Goal: Information Seeking & Learning: Learn about a topic

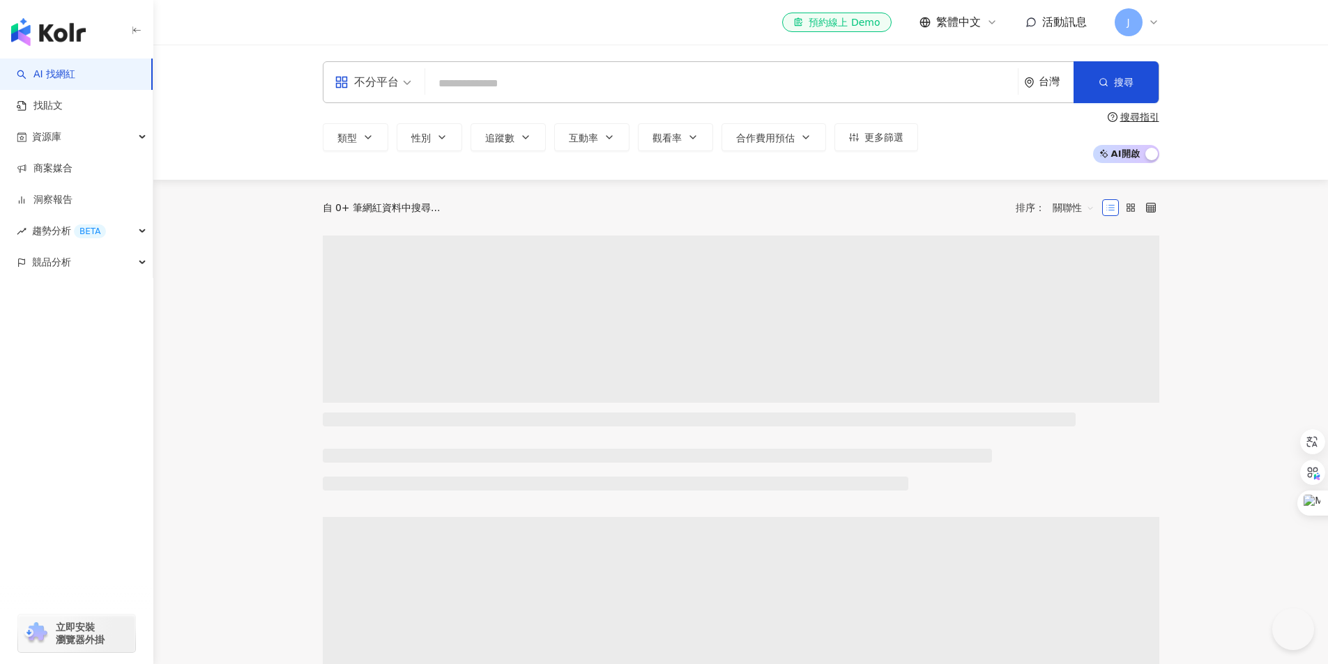
click at [549, 74] on input "search" at bounding box center [721, 83] width 581 height 26
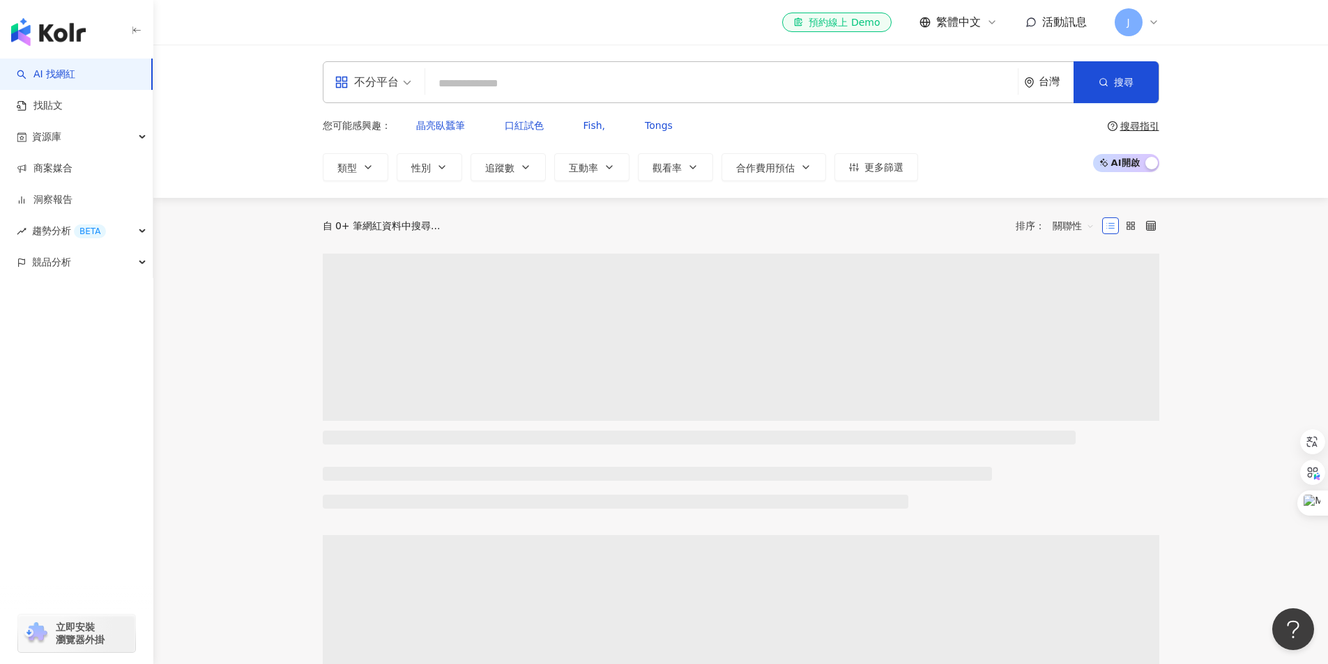
click at [683, 79] on input "search" at bounding box center [721, 83] width 581 height 26
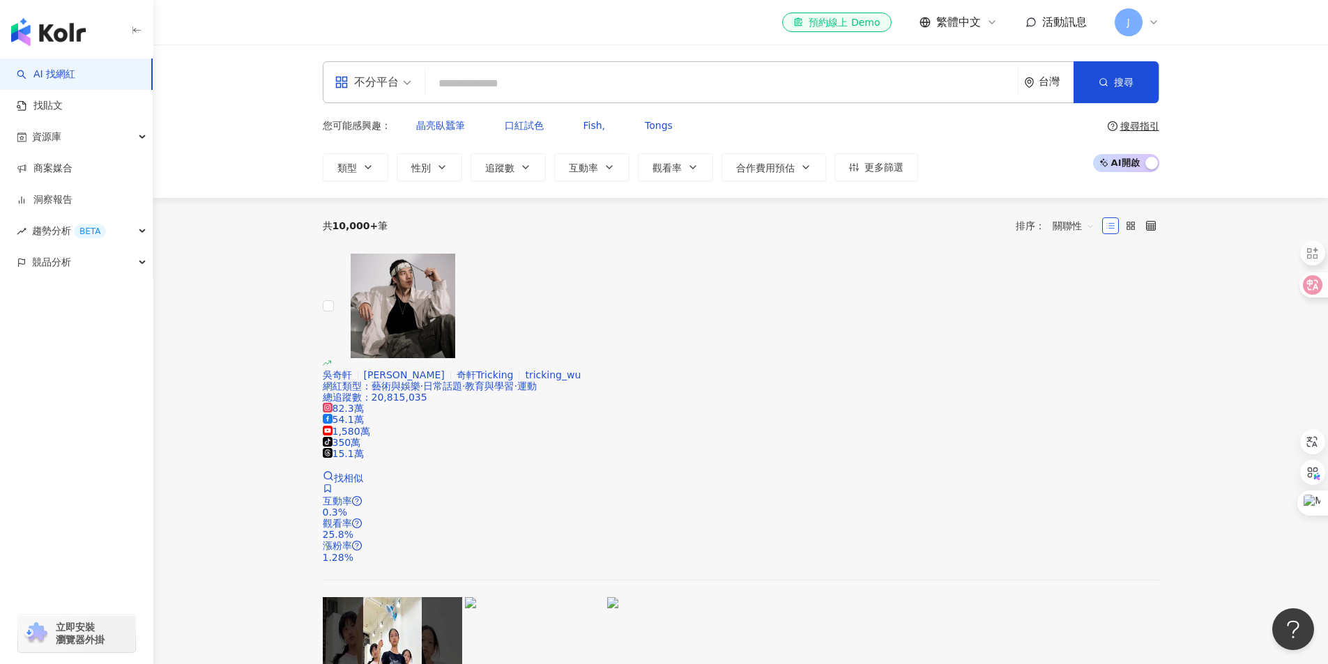
click at [493, 88] on input "search" at bounding box center [721, 83] width 581 height 26
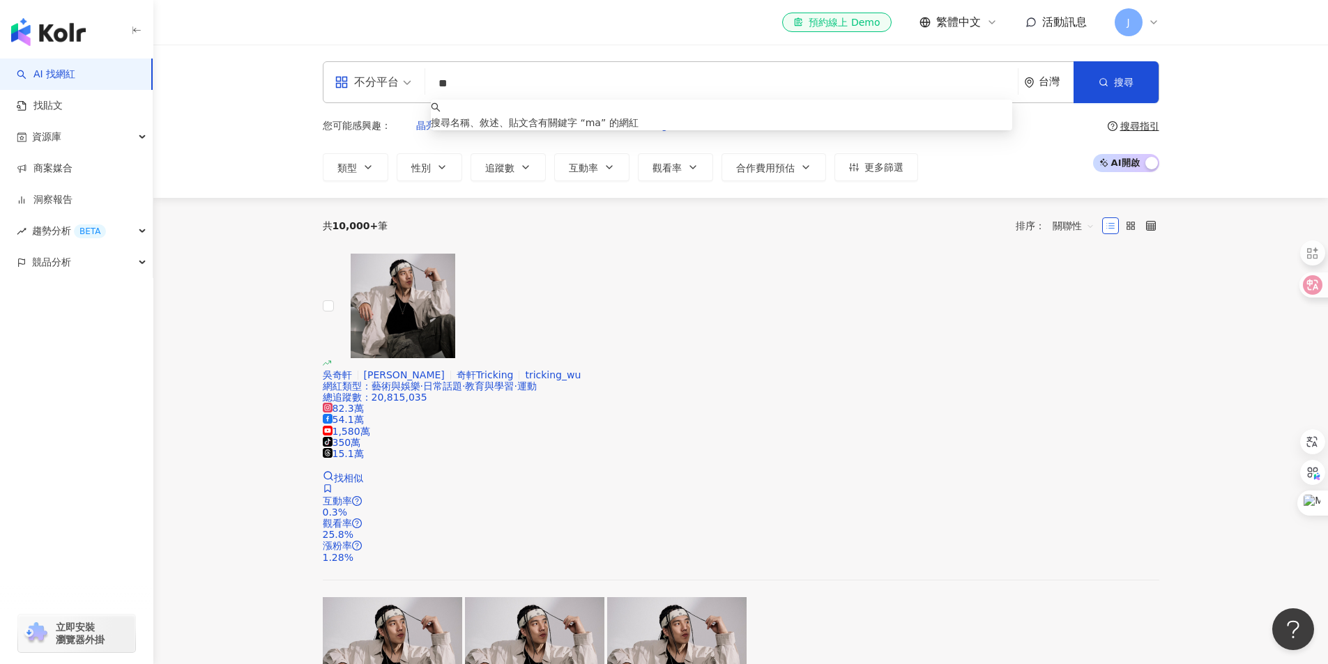
type input "***"
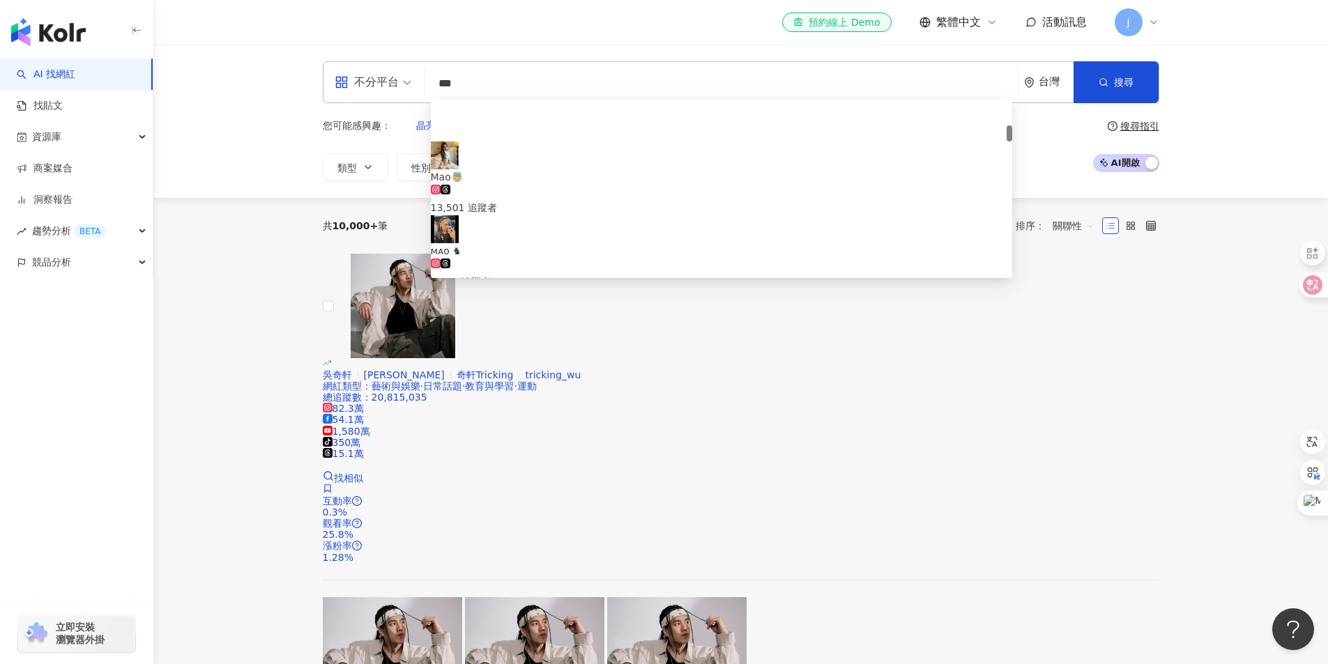
scroll to position [279, 0]
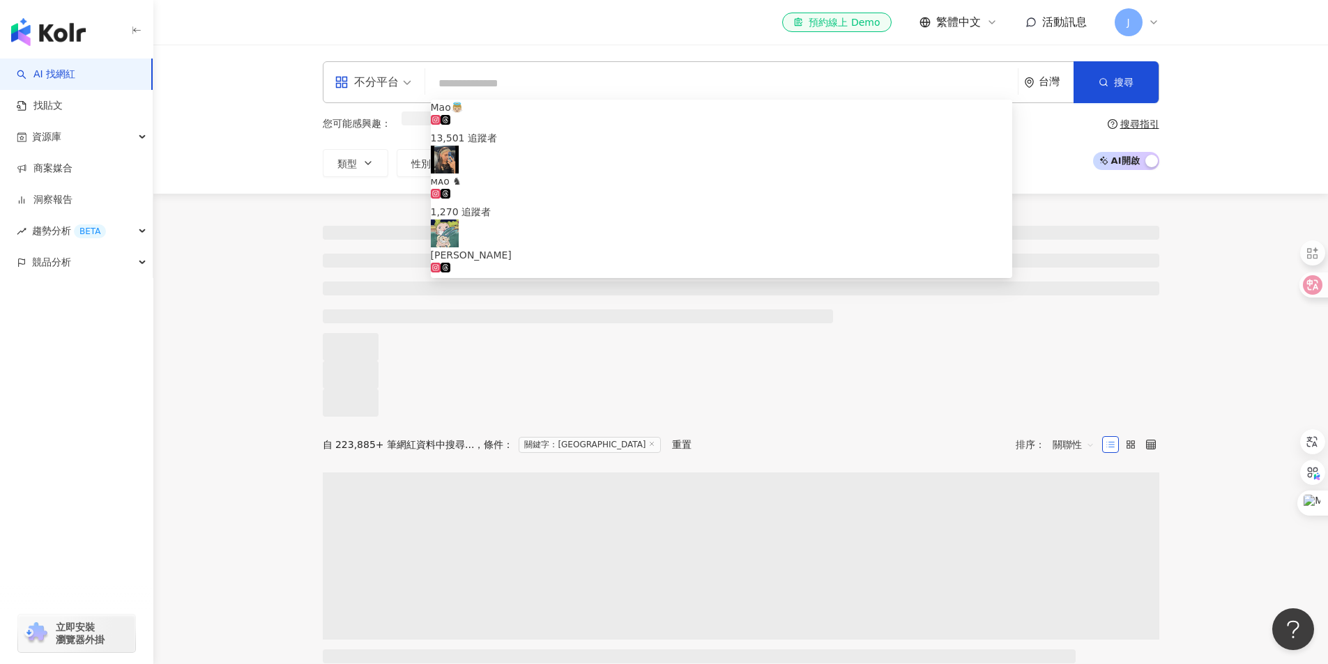
click at [617, 90] on input "search" at bounding box center [721, 83] width 581 height 26
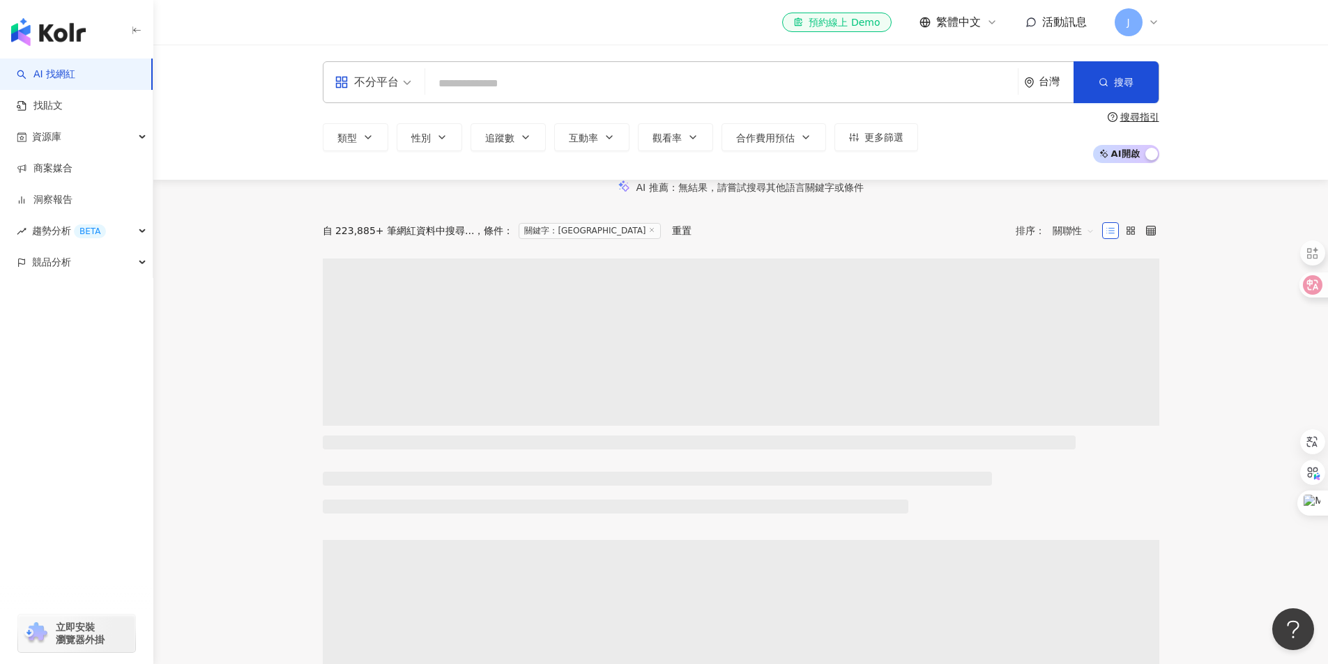
type input "*"
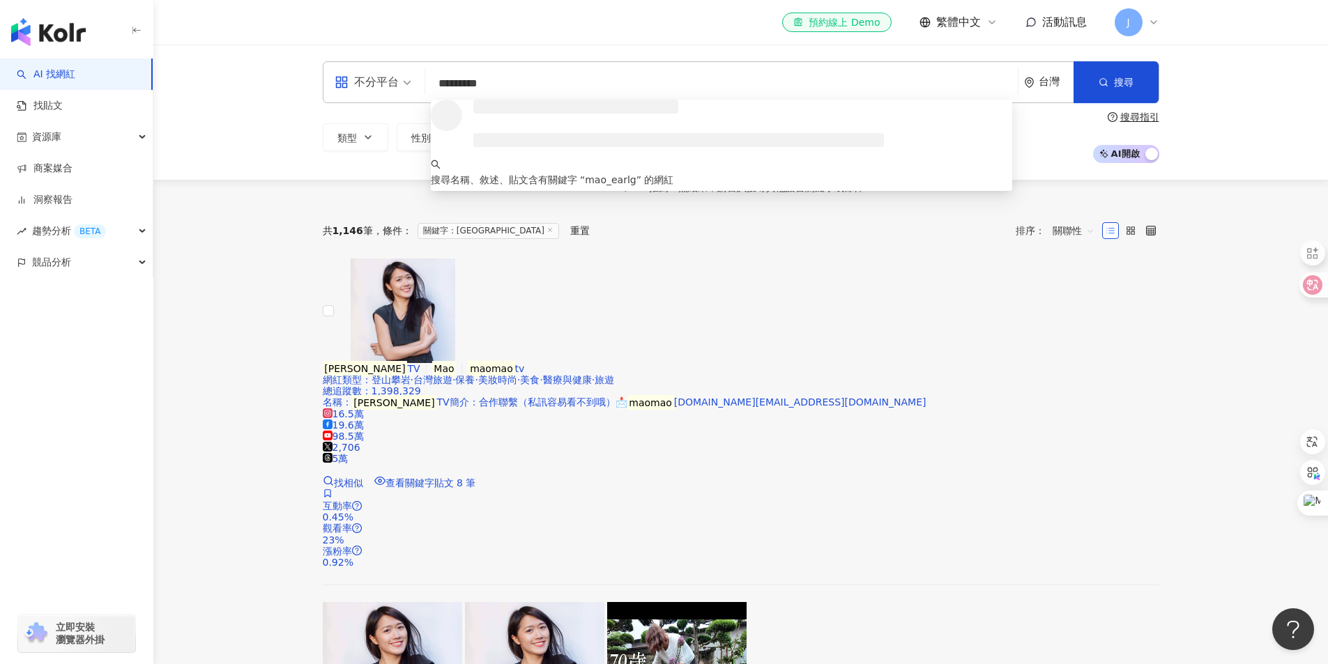
type input "**********"
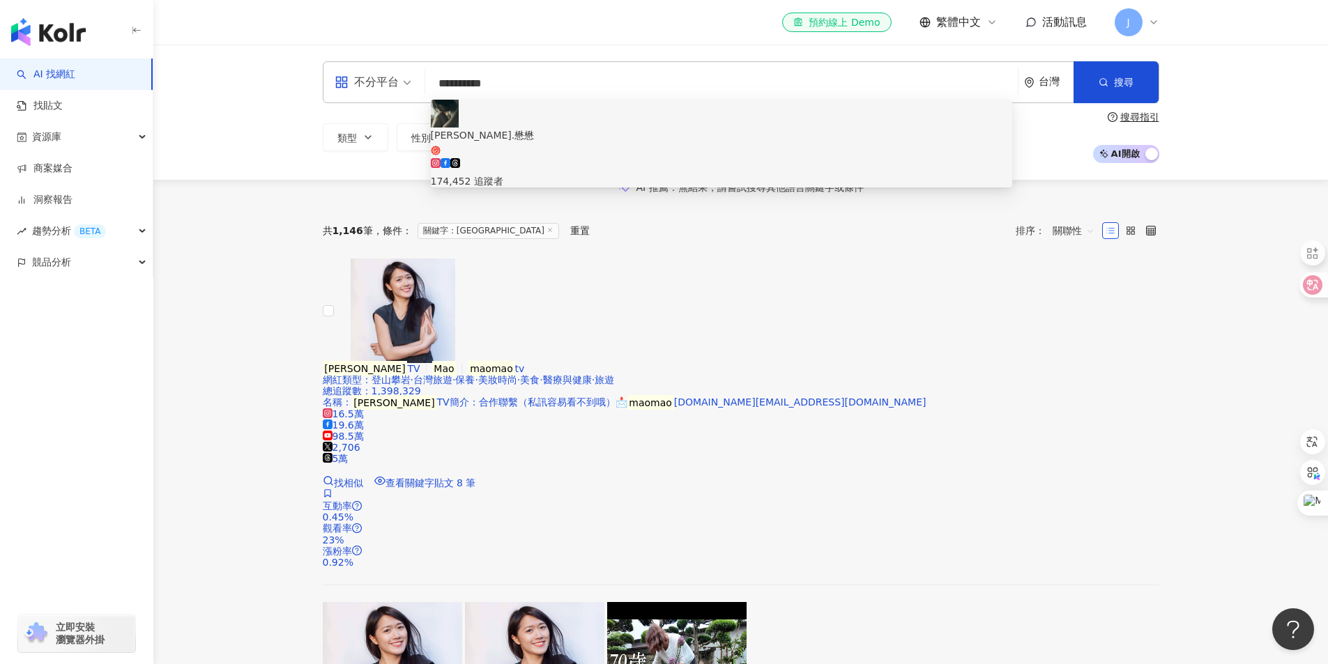
click at [606, 158] on div "174,452 追蹤者" at bounding box center [721, 173] width 581 height 31
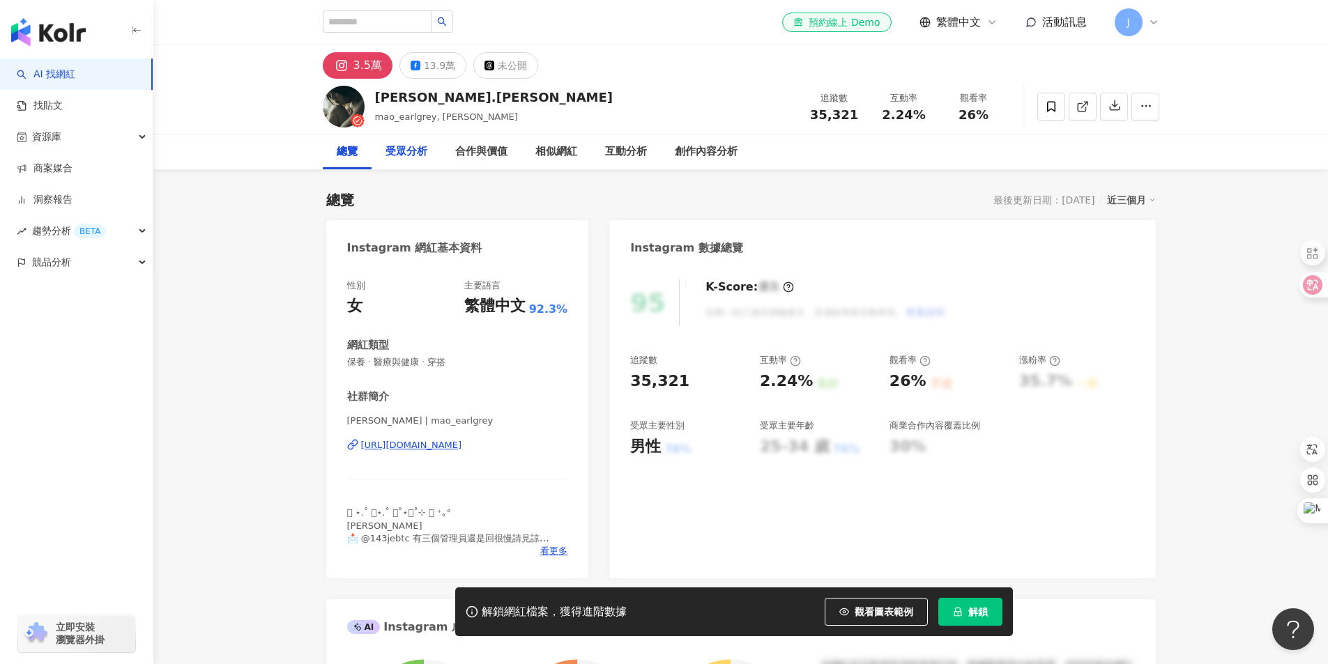
click at [398, 149] on div "受眾分析" at bounding box center [406, 152] width 42 height 17
click at [383, 22] on input "search" at bounding box center [377, 21] width 109 height 22
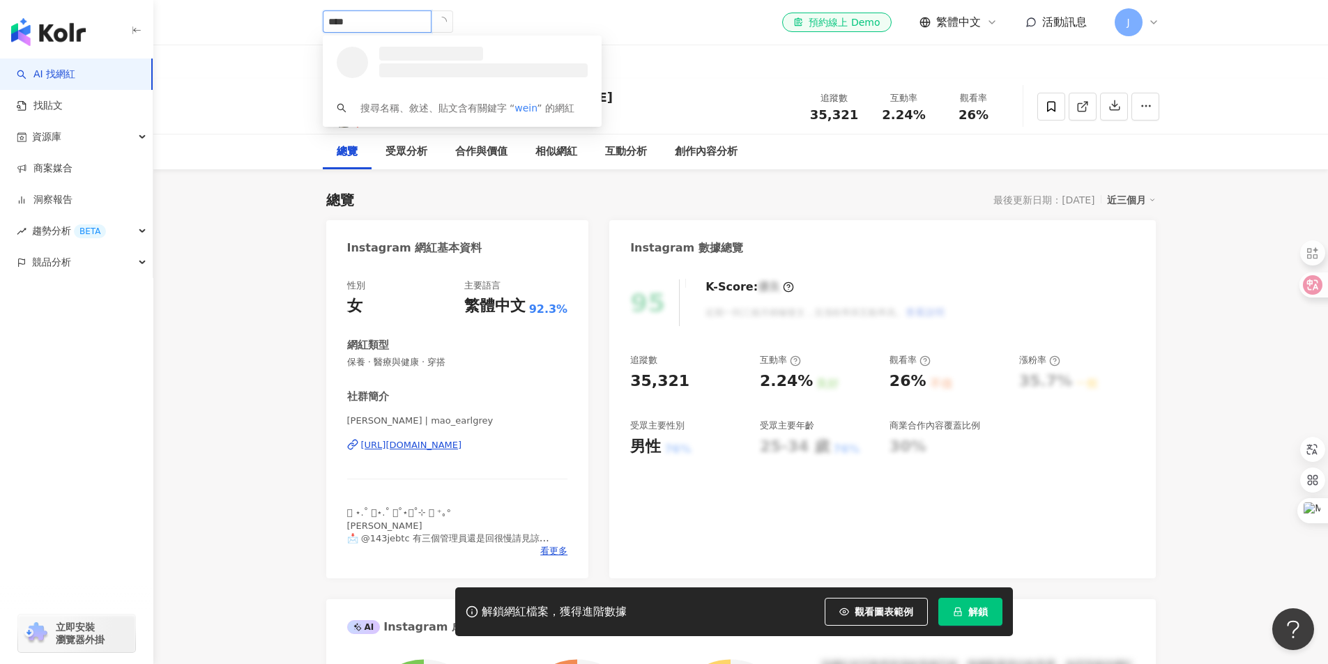
type input "*****"
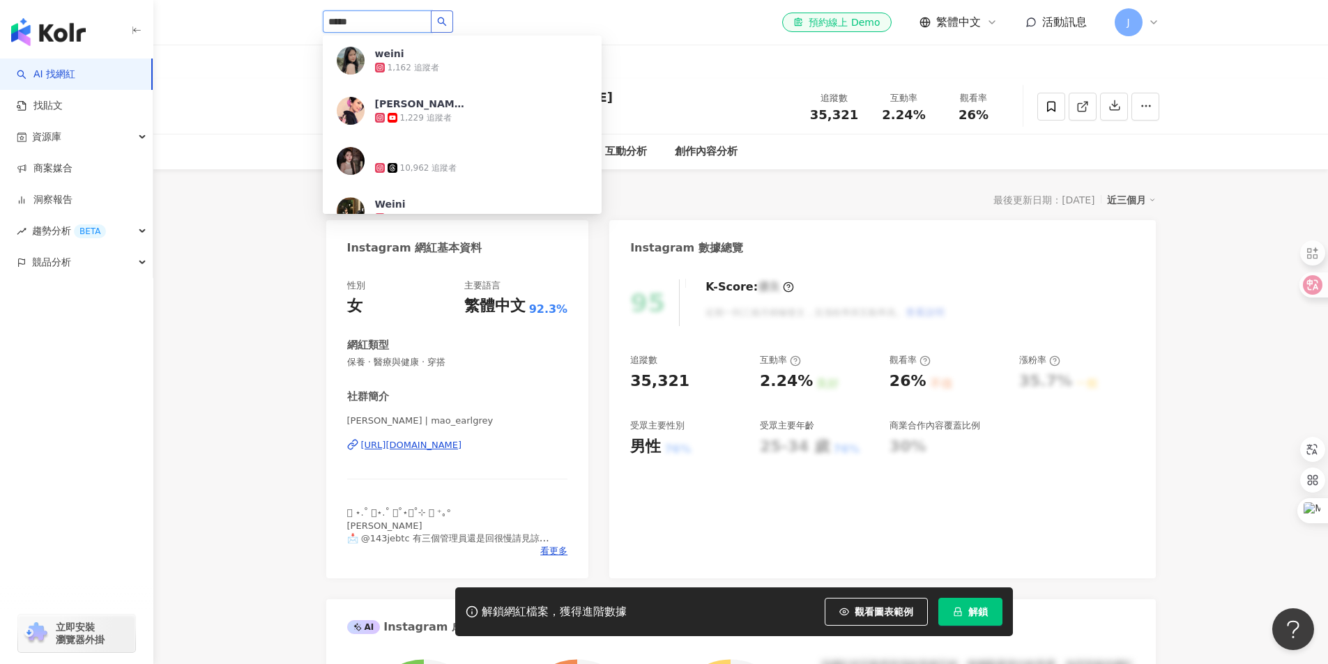
click at [453, 19] on button "button" at bounding box center [442, 21] width 22 height 22
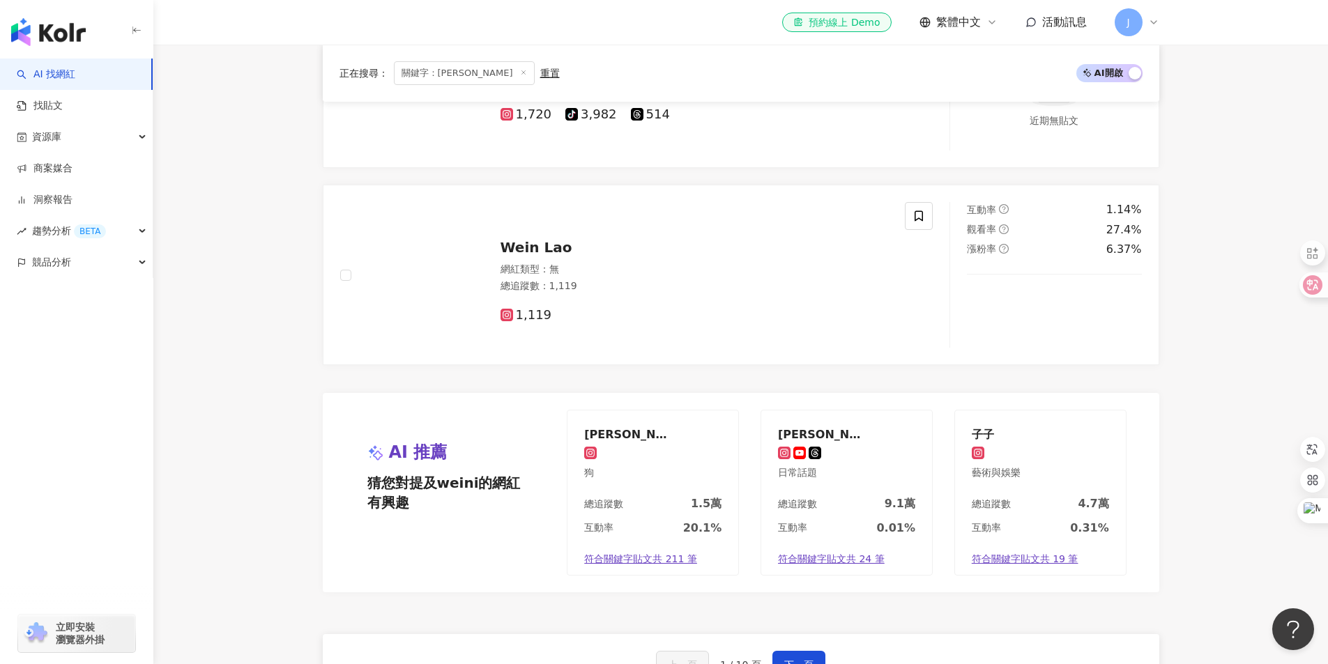
scroll to position [2927, 0]
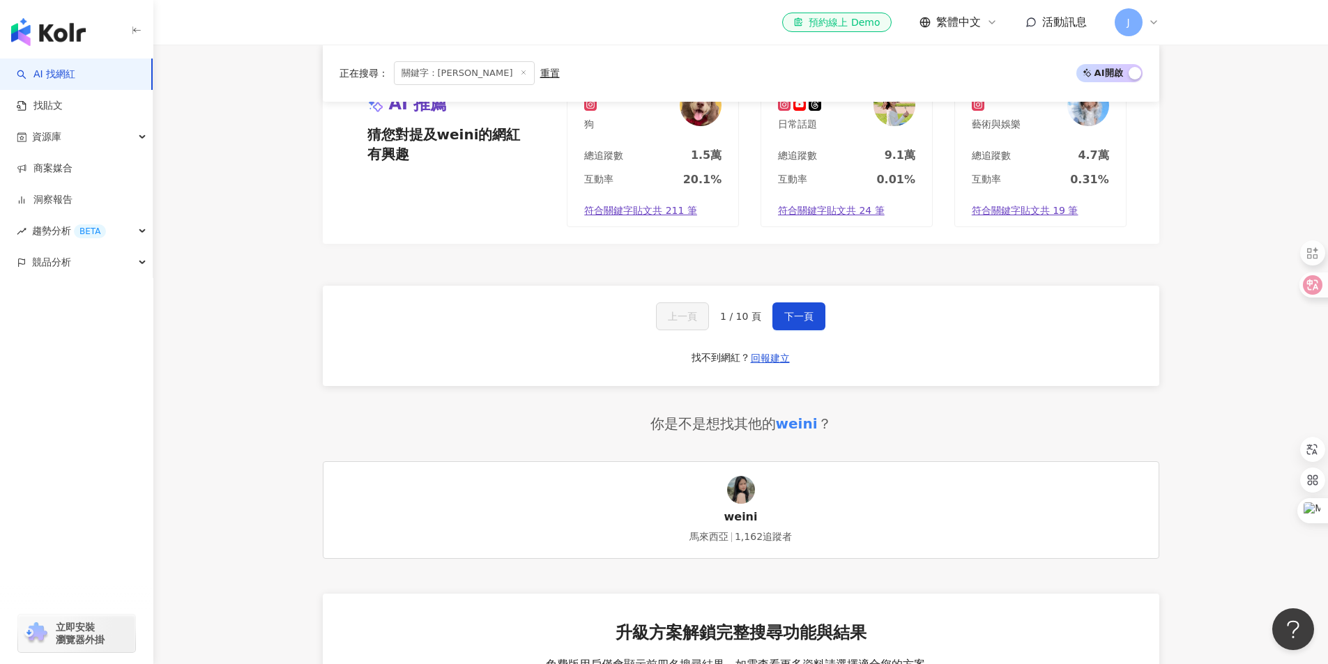
click at [455, 73] on span "關鍵字：weini" at bounding box center [464, 73] width 141 height 24
click at [457, 72] on span "關鍵字：weini" at bounding box center [464, 73] width 141 height 24
click at [464, 69] on span "關鍵字：weini" at bounding box center [464, 73] width 141 height 24
click at [520, 72] on icon at bounding box center [523, 72] width 7 height 7
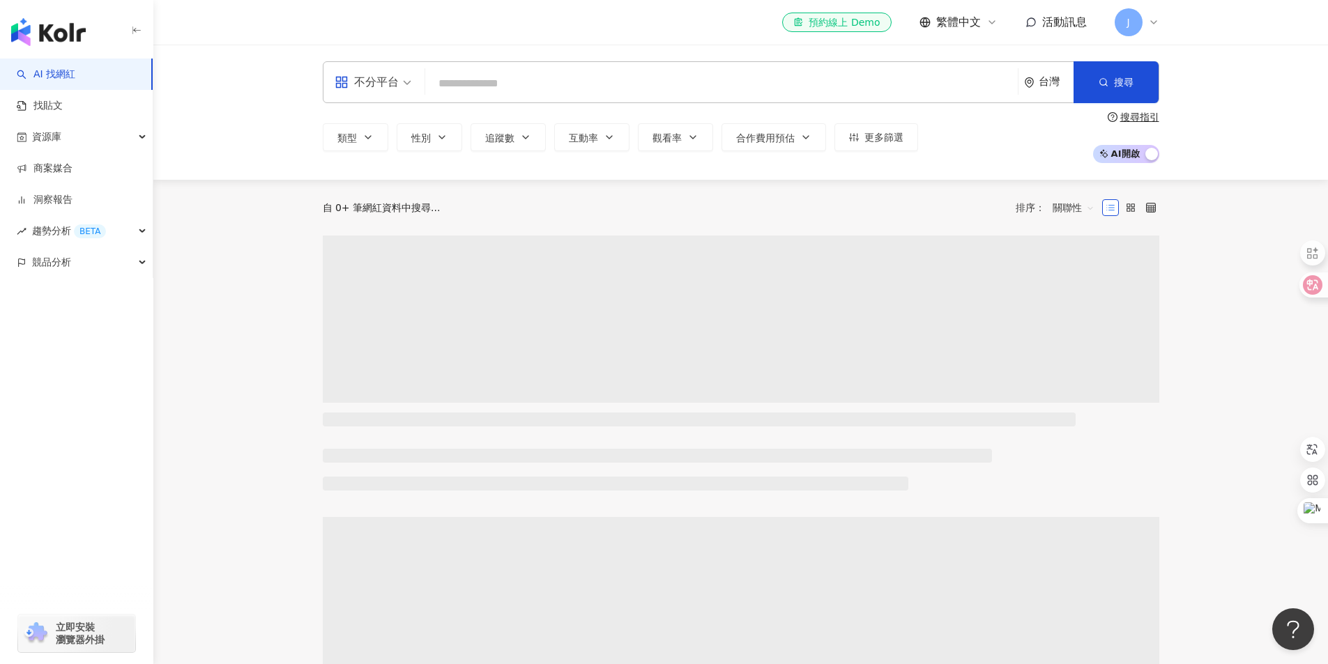
click at [479, 87] on input "search" at bounding box center [721, 83] width 581 height 26
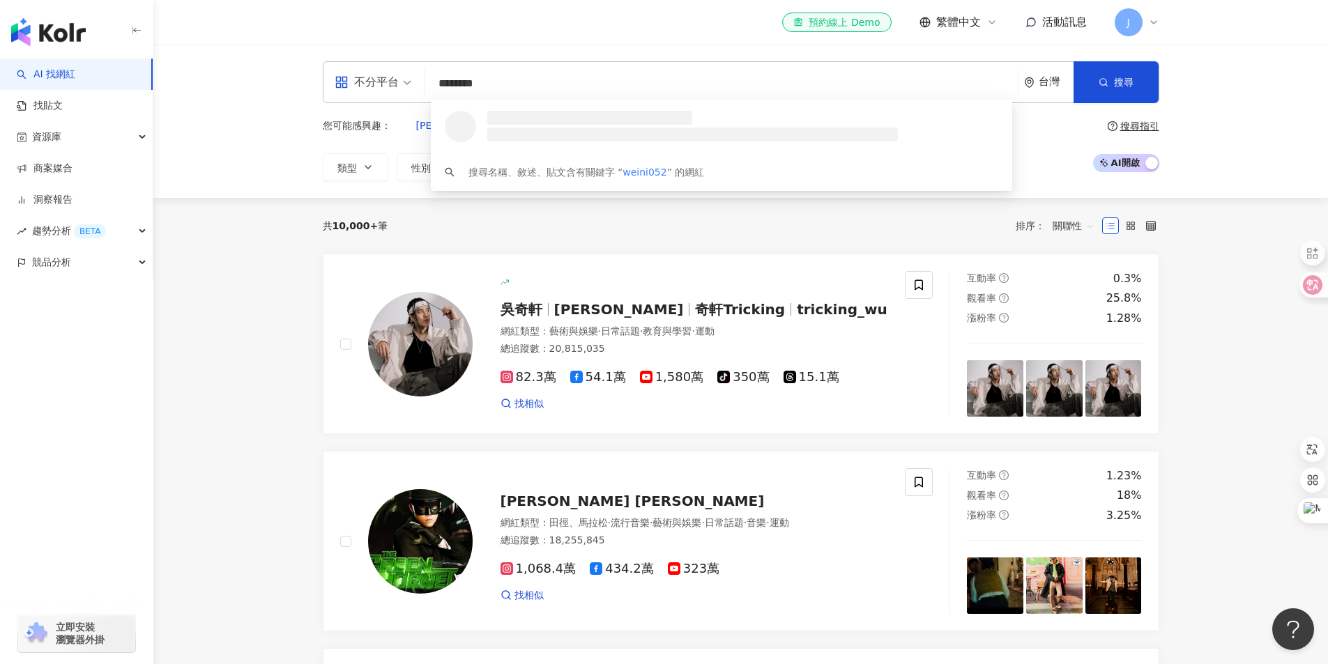
type input "*********"
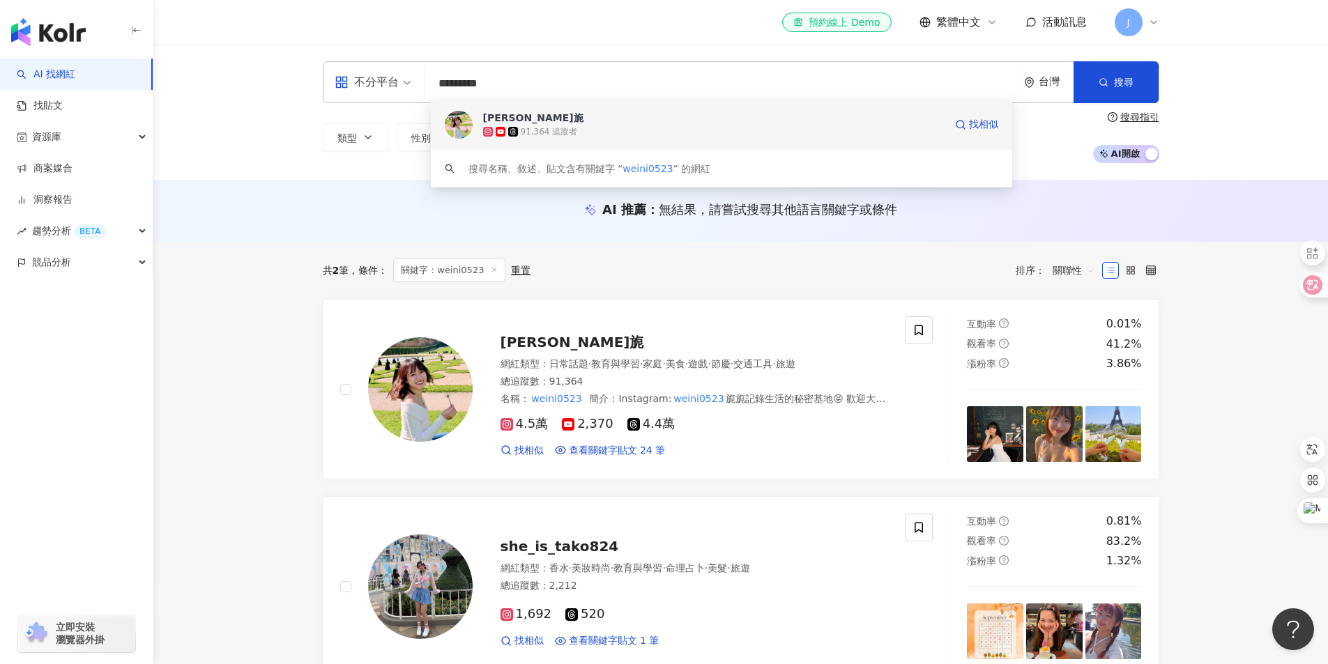
click at [751, 125] on div "91,364 追蹤者" at bounding box center [713, 132] width 461 height 14
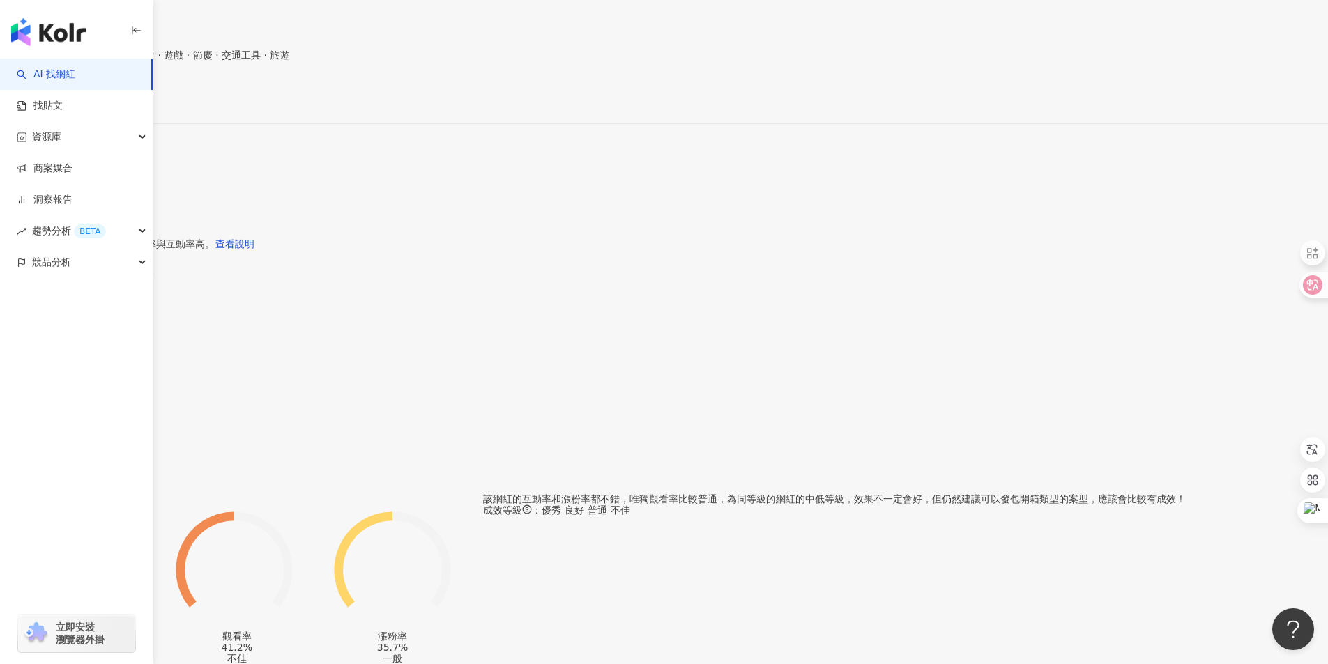
scroll to position [697, 0]
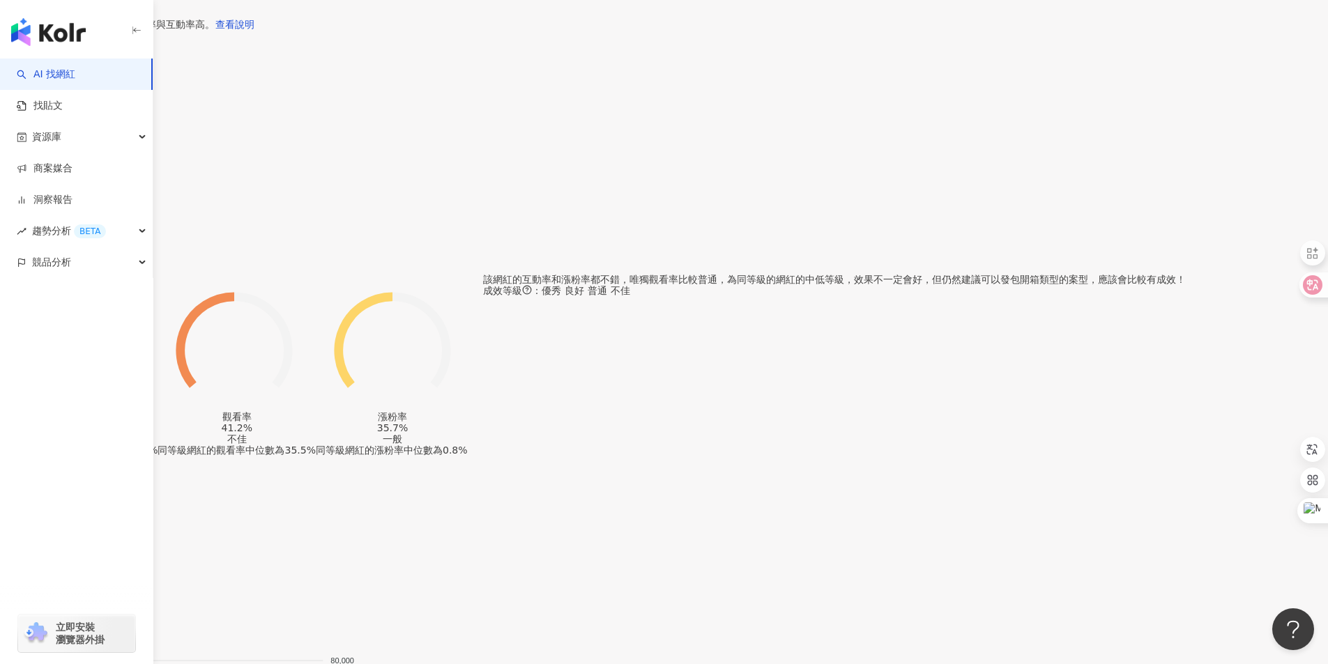
scroll to position [0, 0]
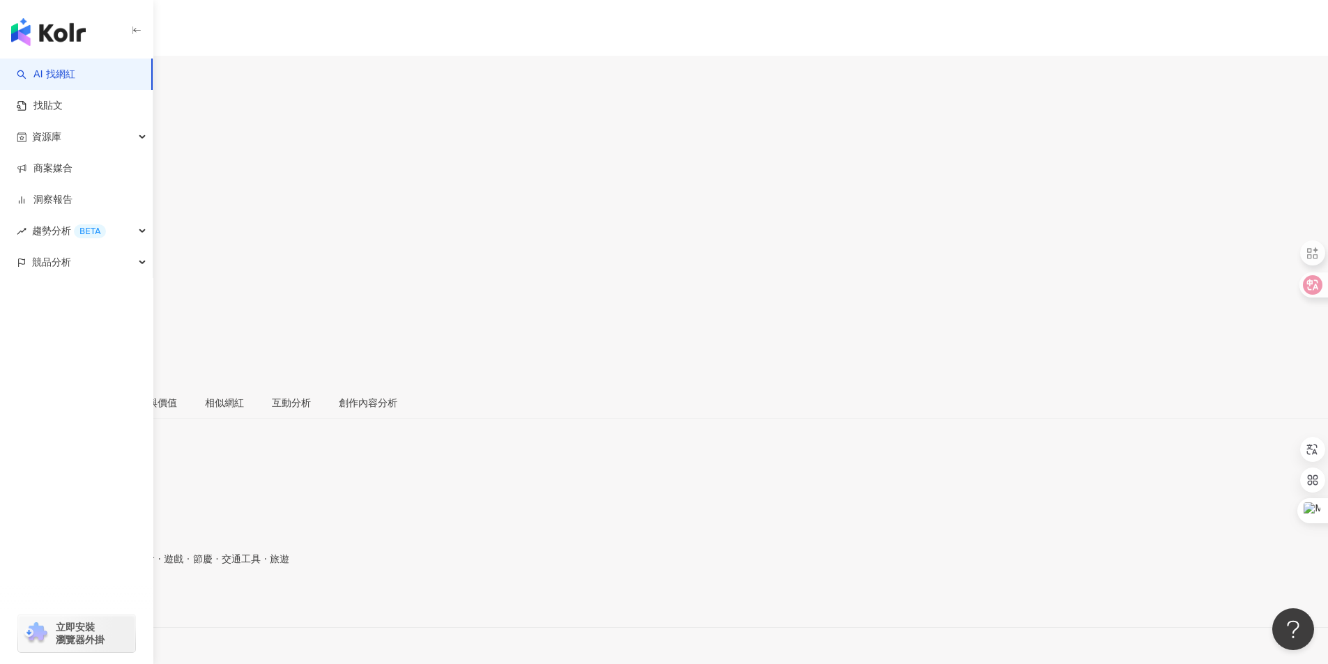
click at [109, 76] on input "search" at bounding box center [54, 87] width 109 height 22
type input "**********"
click at [130, 76] on button "button" at bounding box center [119, 87] width 22 height 22
click at [124, 83] on icon "search" at bounding box center [119, 87] width 9 height 9
click at [295, 101] on div "17,152 追蹤者" at bounding box center [167, 108] width 256 height 15
